Goal: Task Accomplishment & Management: Complete application form

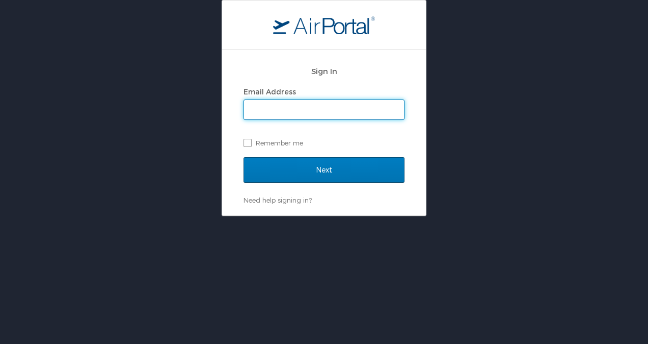
click at [269, 108] on input "Email Address" at bounding box center [324, 109] width 160 height 19
type input "[EMAIL_ADDRESS][DOMAIN_NAME]"
click at [263, 147] on label "Remember me" at bounding box center [324, 142] width 161 height 15
click at [250, 145] on input "Remember me" at bounding box center [247, 142] width 7 height 7
checkbox input "true"
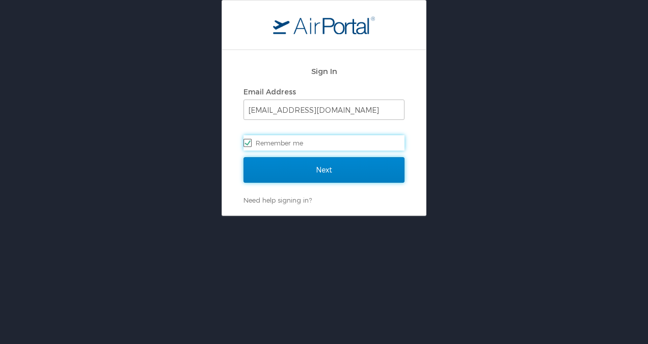
click at [266, 175] on input "Next" at bounding box center [324, 169] width 161 height 25
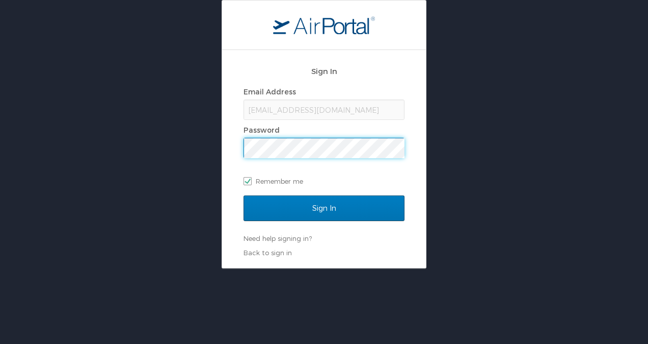
click at [244, 195] on input "Sign In" at bounding box center [324, 207] width 161 height 25
